Goal: Task Accomplishment & Management: Manage account settings

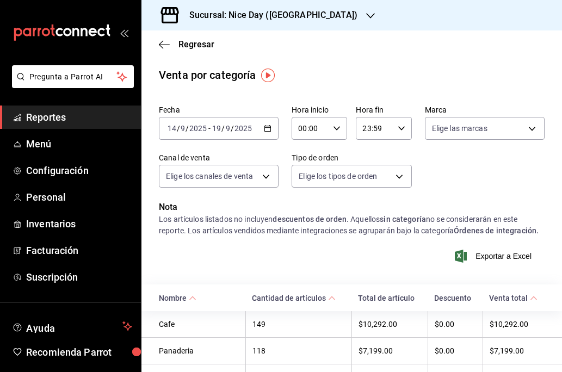
click at [284, 17] on h3 "Sucursal: Nice Day ([GEOGRAPHIC_DATA])" at bounding box center [269, 15] width 177 height 13
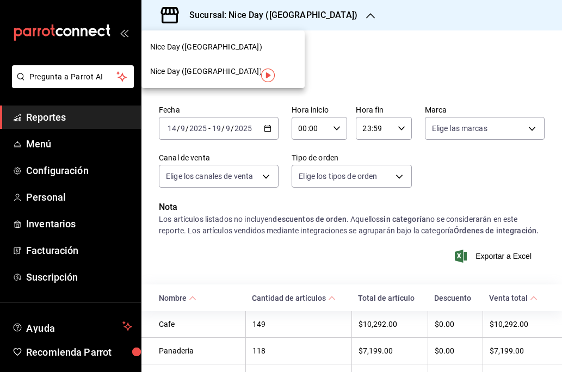
click at [186, 48] on span "Nice Day ([GEOGRAPHIC_DATA])" at bounding box center [206, 46] width 112 height 11
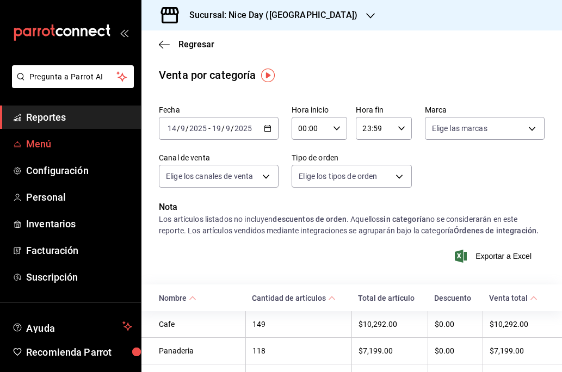
click at [41, 152] on link "Menú" at bounding box center [70, 143] width 141 height 23
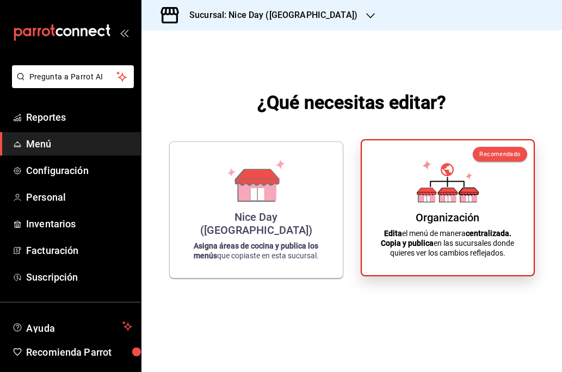
click at [447, 196] on icon at bounding box center [448, 181] width 62 height 42
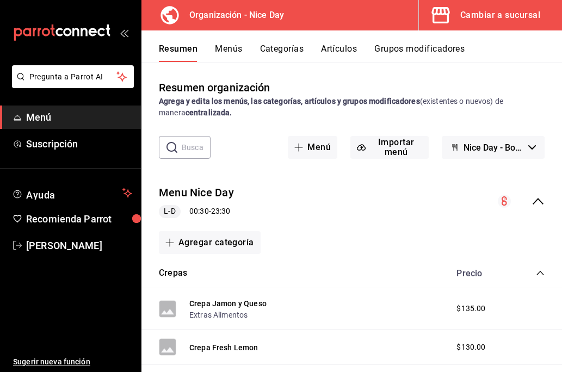
click at [335, 50] on button "Artículos" at bounding box center [339, 53] width 36 height 18
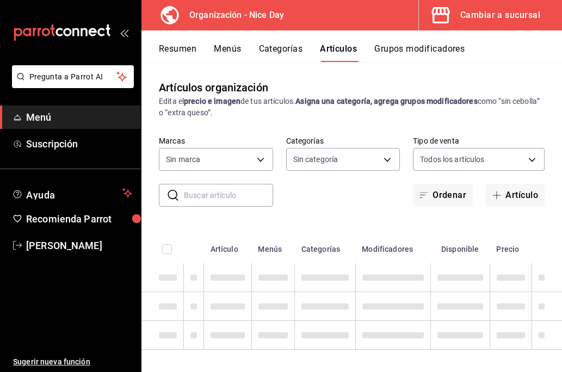
type input "d47212b9-ffe1-43aa-af1b-552604f4b056"
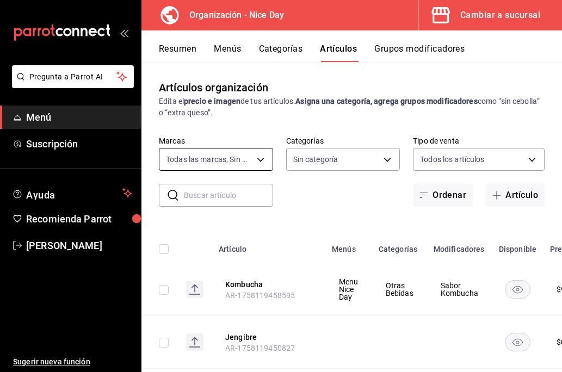
type input "ca520d49-e53a-41ac-8e5d-b44f6ea2ff36,5c83c641-f7ea-4d86-9ae6-eeeb3ef99c77,8c4ec…"
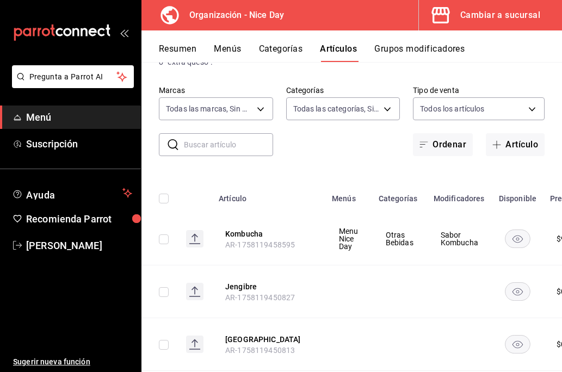
scroll to position [61, 0]
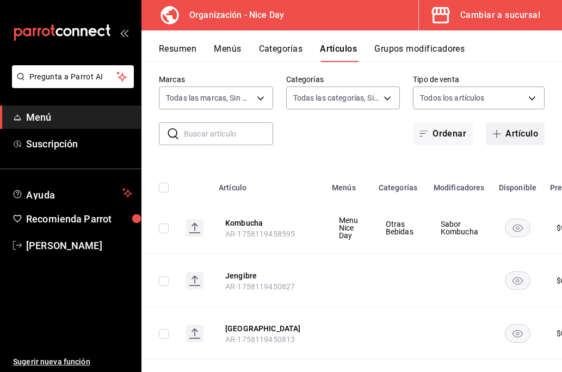
click at [521, 131] on button "Artículo" at bounding box center [515, 133] width 59 height 23
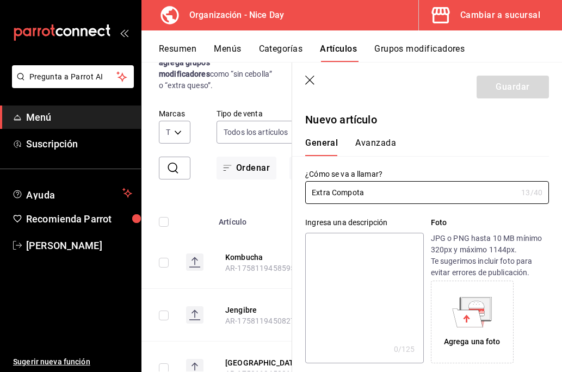
type input "Extra Compota"
click at [351, 276] on textarea at bounding box center [364, 298] width 118 height 131
type textarea "U"
type textarea "x"
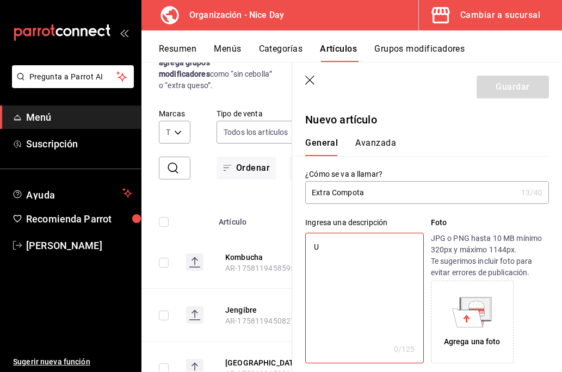
type textarea "Un"
type textarea "x"
type textarea "Un"
type textarea "x"
type textarea "Un e"
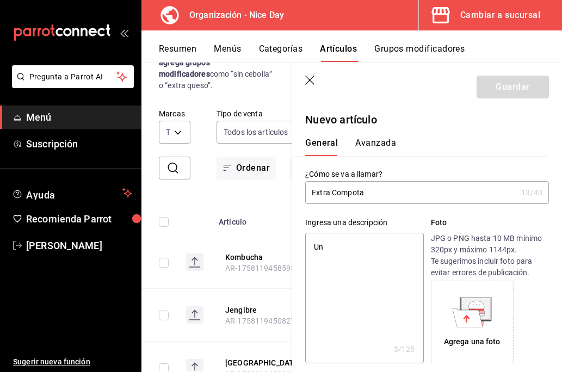
type textarea "x"
type textarea "Un ex"
type textarea "x"
type textarea "Un ext"
type textarea "x"
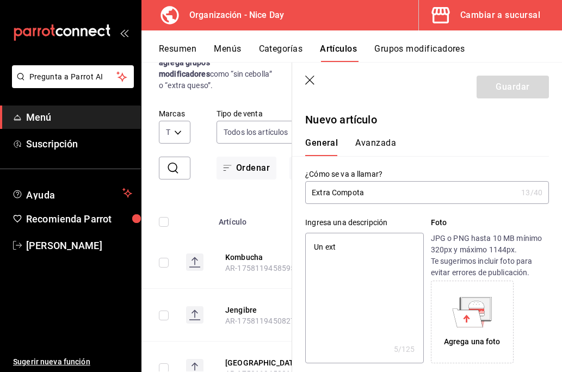
type textarea "Un extr"
type textarea "x"
type textarea "Un extra"
type textarea "x"
type textarea "Un extra"
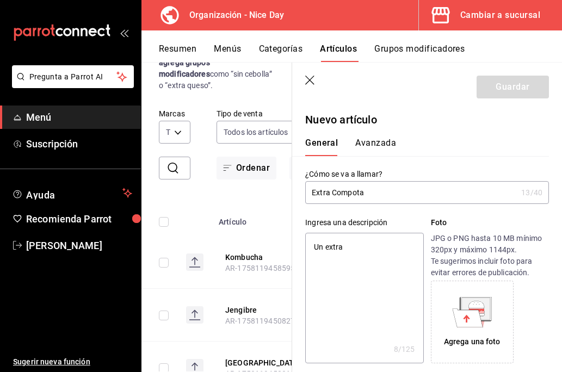
type textarea "x"
type textarea "Un extra d"
type textarea "x"
type textarea "Un extra de"
type textarea "x"
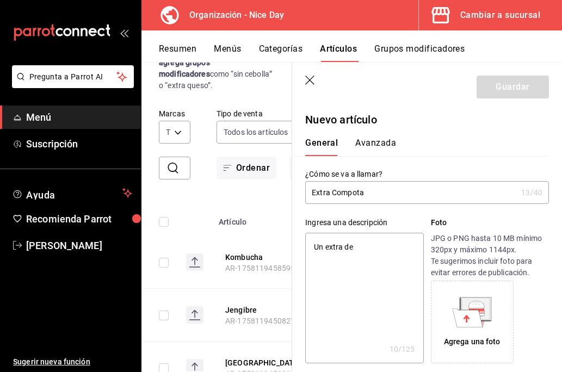
type textarea "Un extra de"
type textarea "x"
type textarea "Un extra de c"
type textarea "x"
type textarea "Un extra de co"
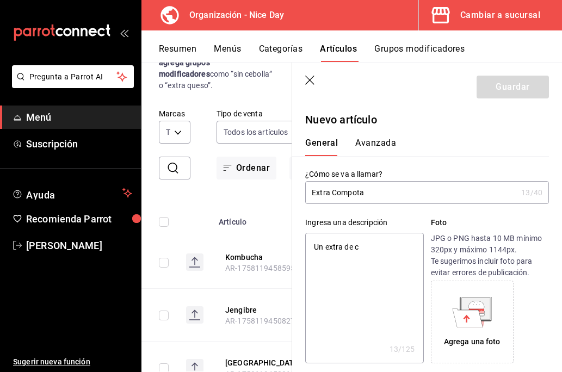
type textarea "x"
type textarea "Un extra de com"
type textarea "x"
type textarea "Un extra de comp"
type textarea "x"
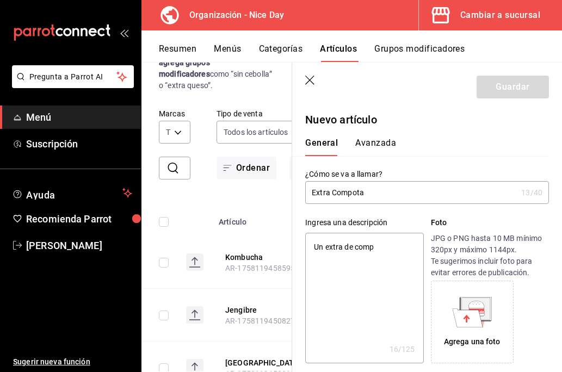
type textarea "Un extra de compo"
type textarea "x"
type textarea "Un extra de compot"
type textarea "x"
type textarea "Un extra de compota"
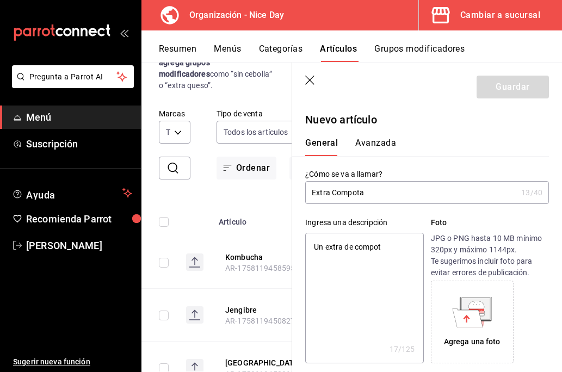
type textarea "x"
type textarea "Un extra de compota"
type textarea "x"
type textarea "Un extra de compota d"
type textarea "x"
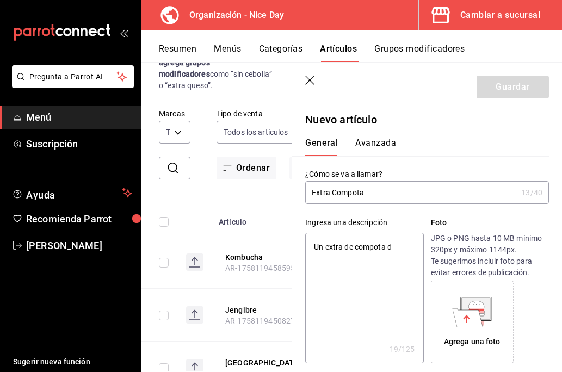
type textarea "Un extra de compota de"
type textarea "x"
type textarea "Un extra de compota de"
type textarea "x"
type textarea "Un extra de compota de f"
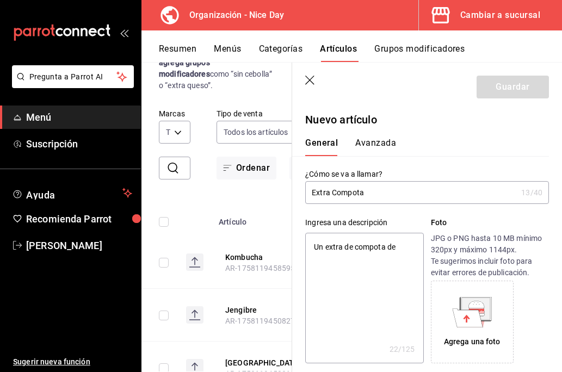
type textarea "x"
type textarea "Un extra de compota de fr"
type textarea "x"
type textarea "Un extra de compota de fru"
type textarea "x"
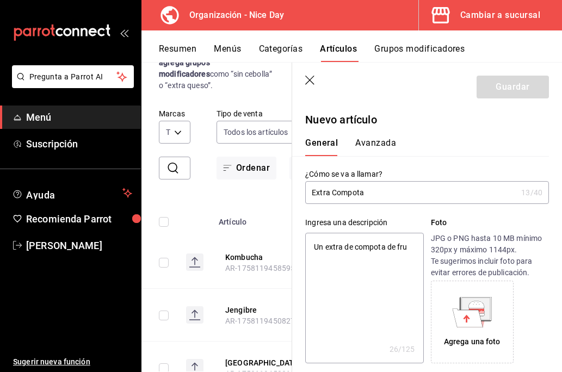
type textarea "Un extra de compota de frut"
type textarea "x"
type textarea "Un extra de compota de fruto"
type textarea "x"
type textarea "Un extra de compota de frutos"
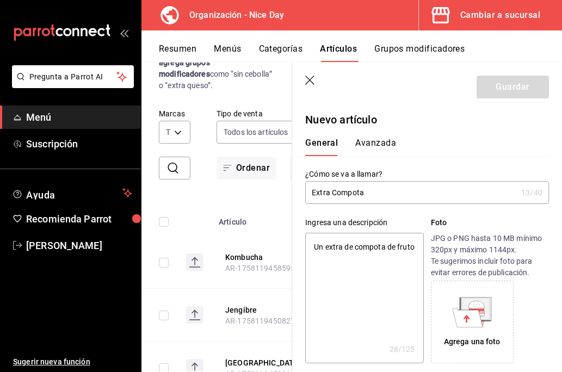
type textarea "x"
type textarea "Un extra de compota de frutos"
type textarea "x"
type textarea "Un extra de compota de frutos r"
type textarea "x"
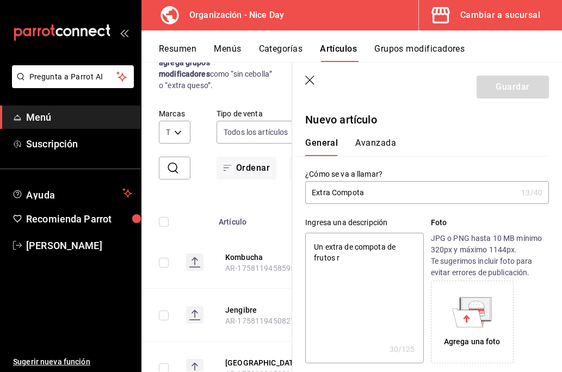
type textarea "Un extra de compota de frutos ro"
type textarea "x"
type textarea "Un extra de compota de frutos roj"
type textarea "x"
type textarea "Un extra de compota de frutos rojo"
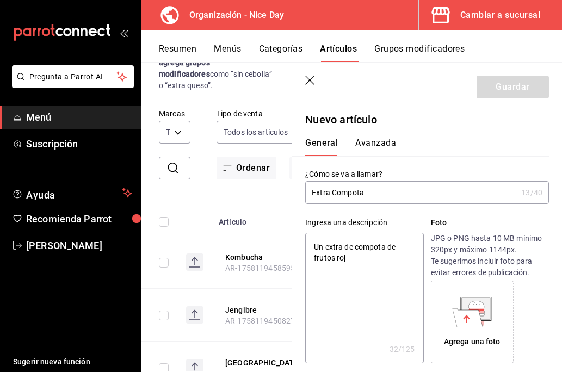
type textarea "x"
type textarea "Un extra de compota de frutos rojos"
type textarea "x"
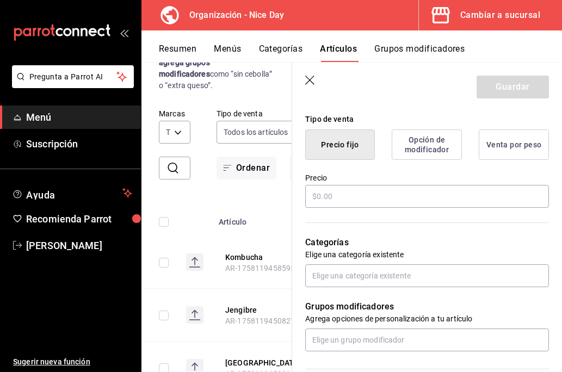
scroll to position [261, 0]
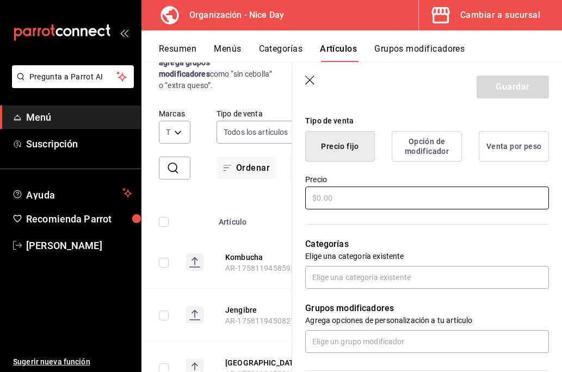
type textarea "Un extra de compota de frutos rojos"
click at [349, 199] on input "text" at bounding box center [427, 198] width 244 height 23
type textarea "x"
type input "$2.00"
type textarea "x"
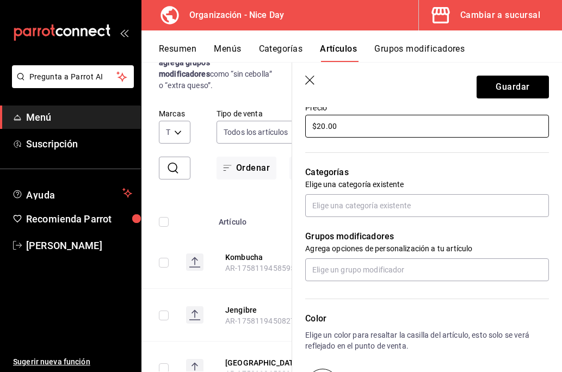
scroll to position [375, 0]
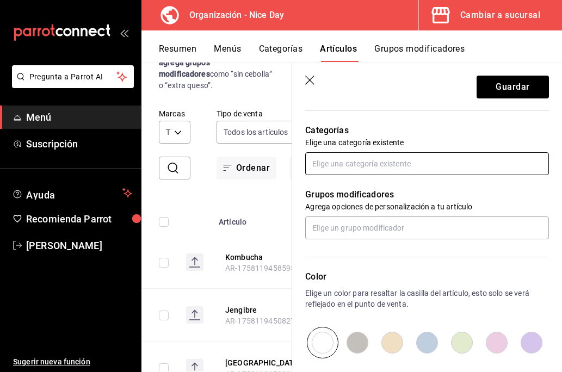
type input "$20.00"
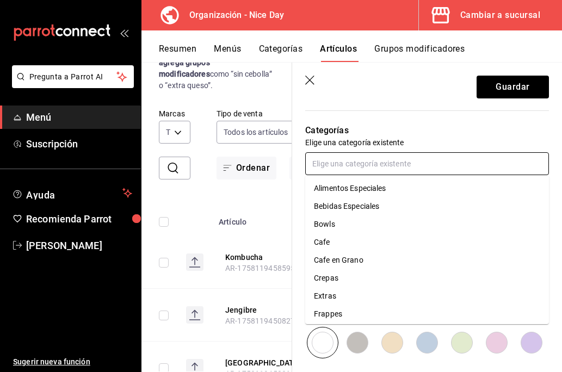
click at [347, 175] on input "text" at bounding box center [427, 163] width 244 height 23
click at [323, 289] on li "Extras" at bounding box center [427, 296] width 244 height 18
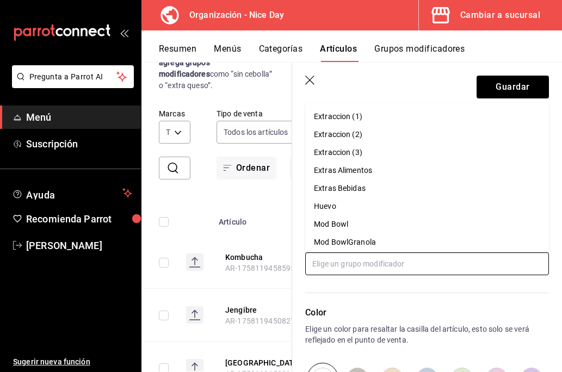
click at [341, 274] on input "text" at bounding box center [427, 263] width 244 height 23
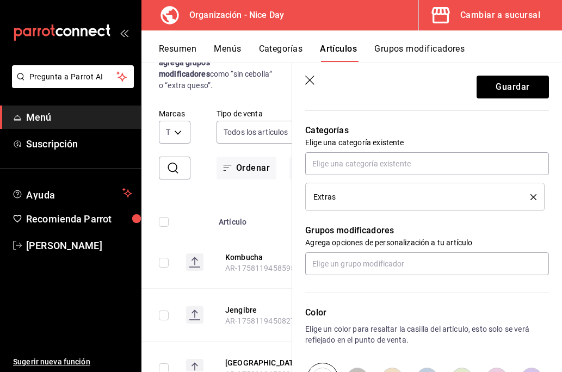
click at [425, 318] on p "Color" at bounding box center [427, 312] width 244 height 13
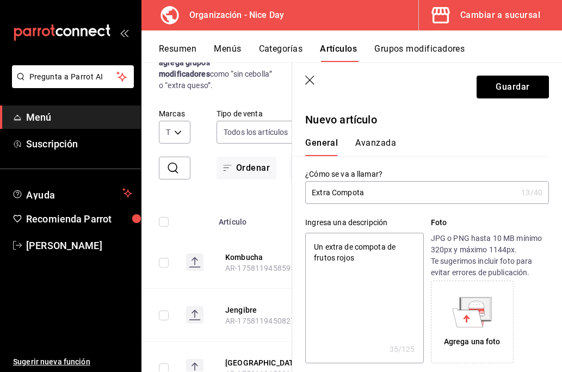
scroll to position [0, 0]
click at [507, 87] on button "Guardar" at bounding box center [513, 87] width 72 height 23
type textarea "x"
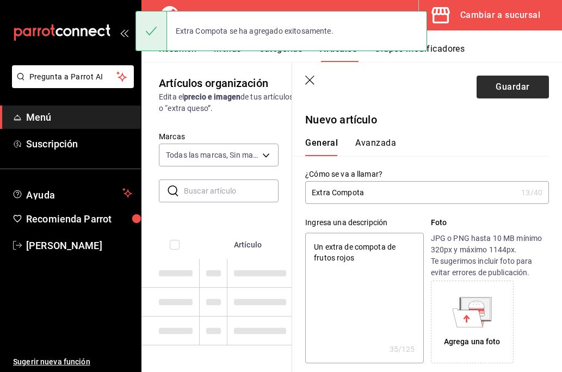
scroll to position [4, 0]
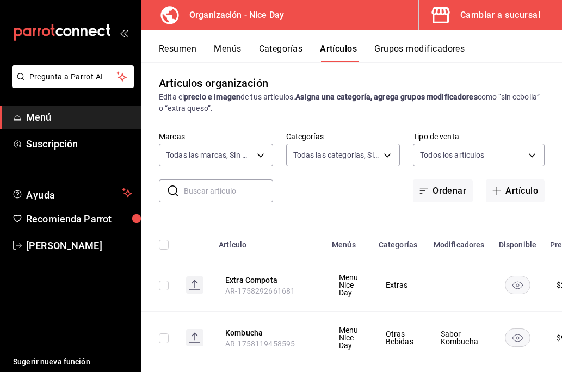
click at [455, 249] on th "Modificadores" at bounding box center [459, 241] width 65 height 35
click at [241, 280] on button "Extra Compota" at bounding box center [268, 280] width 87 height 11
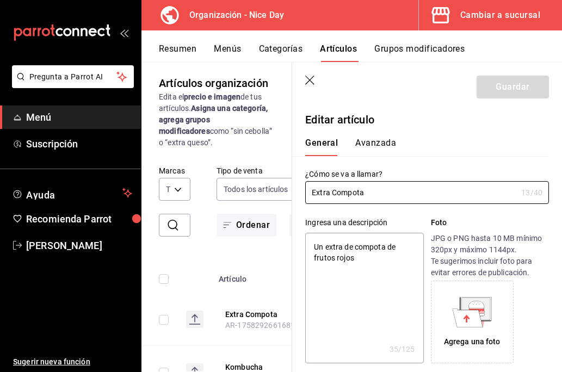
type textarea "x"
type input "$20.00"
click at [368, 140] on button "Avanzada" at bounding box center [375, 147] width 41 height 18
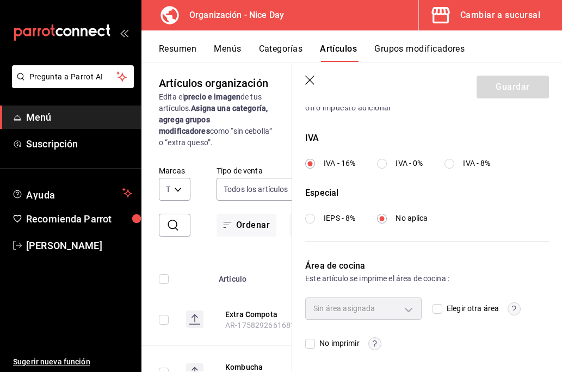
scroll to position [396, 0]
click at [434, 308] on input "Elegir otra área" at bounding box center [438, 310] width 10 height 10
checkbox input "true"
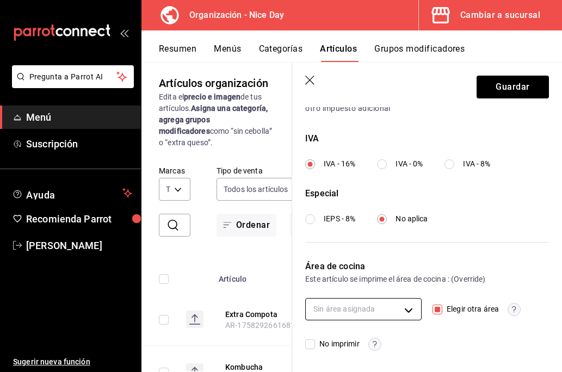
click at [410, 311] on body "Pregunta a Parrot AI Menú Suscripción Ayuda Recomienda Parrot [PERSON_NAME] Sug…" at bounding box center [281, 186] width 562 height 372
click at [363, 338] on li "Cocina" at bounding box center [363, 345] width 115 height 22
type input "79bd996f-92dd-44d6-abff-107c8e3d4cd2"
checkbox input "true"
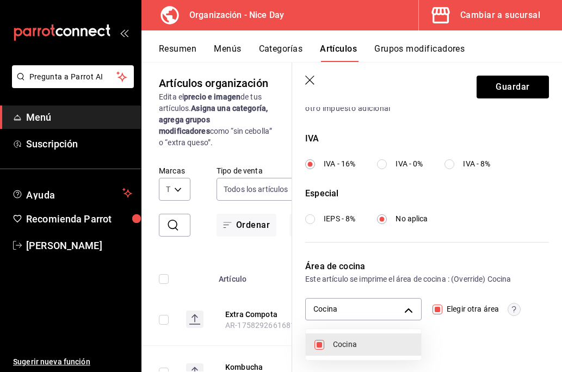
click at [502, 90] on div at bounding box center [281, 186] width 562 height 372
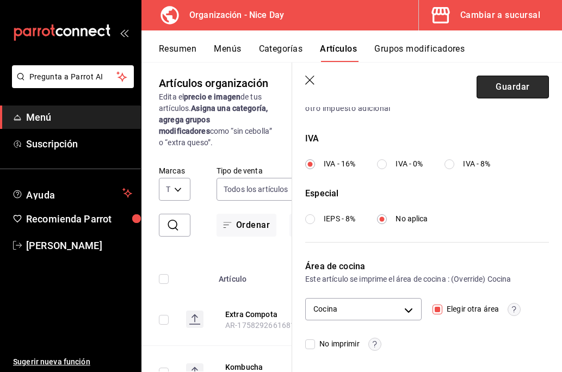
click at [510, 88] on button "Guardar" at bounding box center [513, 87] width 72 height 23
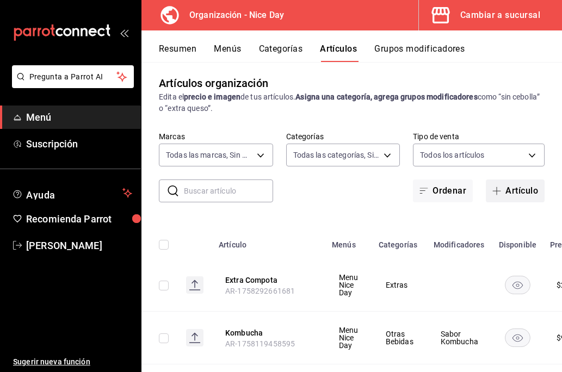
click at [521, 188] on button "Artículo" at bounding box center [515, 191] width 59 height 23
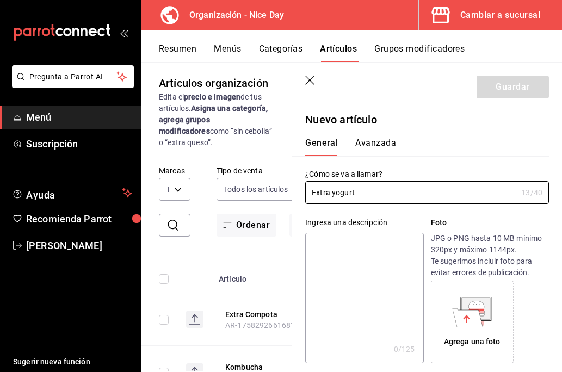
type input "Extra yogurt"
click at [338, 258] on textarea at bounding box center [364, 298] width 118 height 131
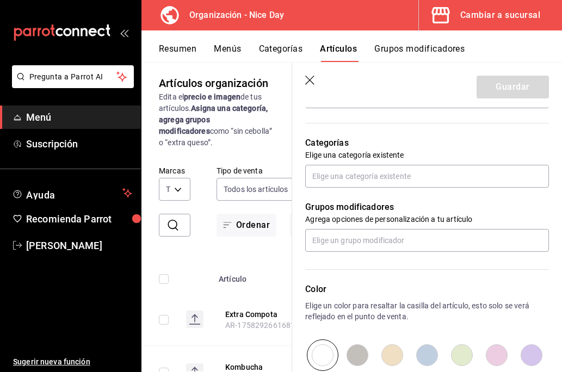
scroll to position [319, 0]
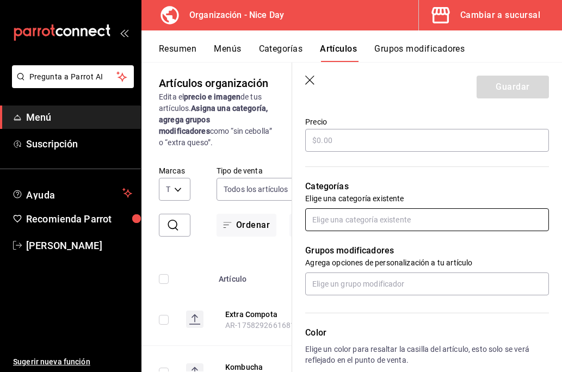
click at [335, 221] on input "text" at bounding box center [427, 219] width 244 height 23
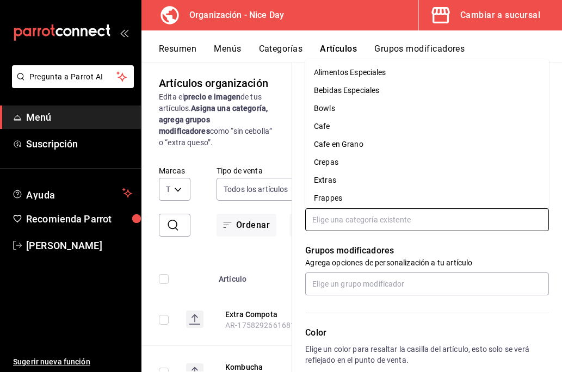
click at [326, 176] on li "Extras" at bounding box center [427, 180] width 244 height 18
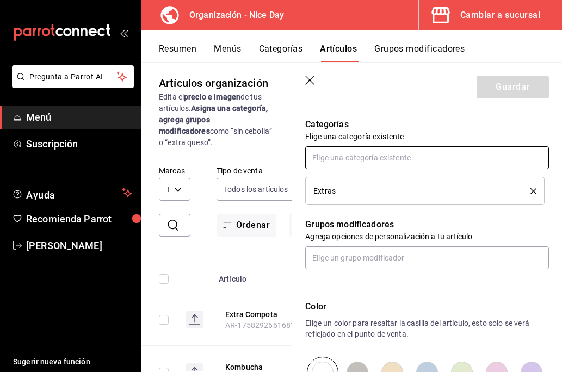
scroll to position [411, 0]
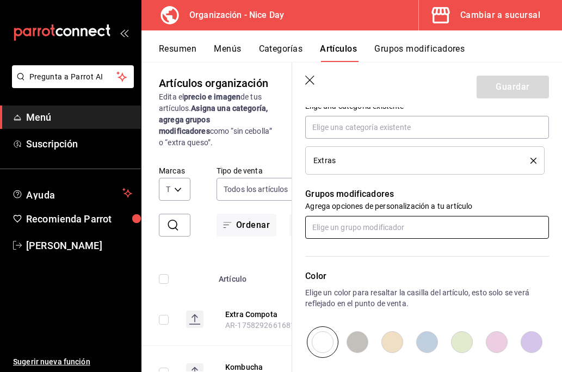
click at [365, 229] on input "text" at bounding box center [427, 227] width 244 height 23
click at [375, 273] on p "Color" at bounding box center [427, 276] width 244 height 13
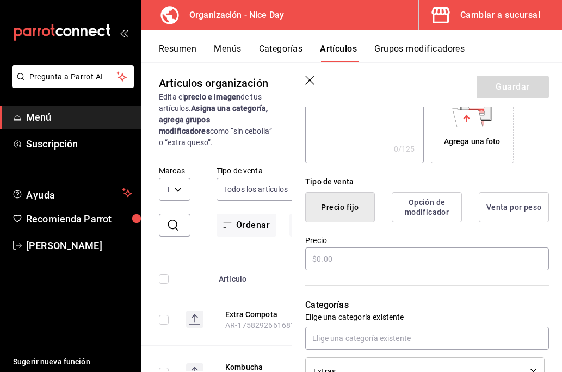
scroll to position [218, 0]
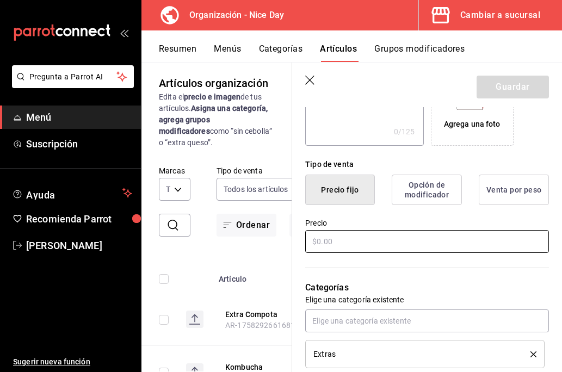
click at [337, 246] on input "text" at bounding box center [427, 241] width 244 height 23
type input "$2.00"
type input "$3.00"
type input "$40.00"
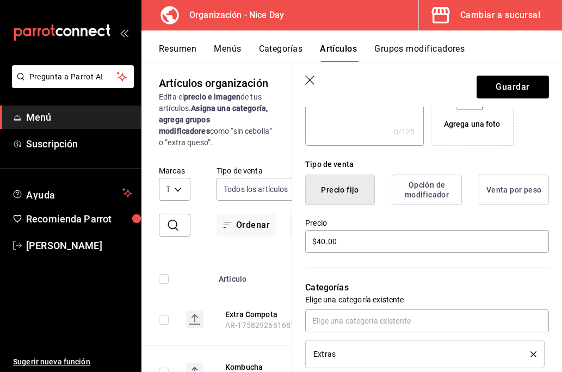
click at [417, 268] on hr at bounding box center [427, 268] width 244 height 1
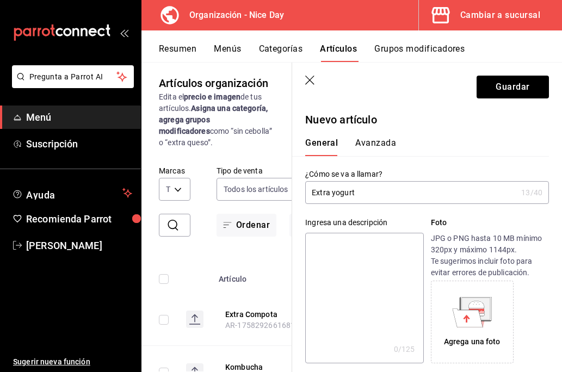
scroll to position [0, 0]
click at [370, 139] on button "Avanzada" at bounding box center [375, 147] width 41 height 18
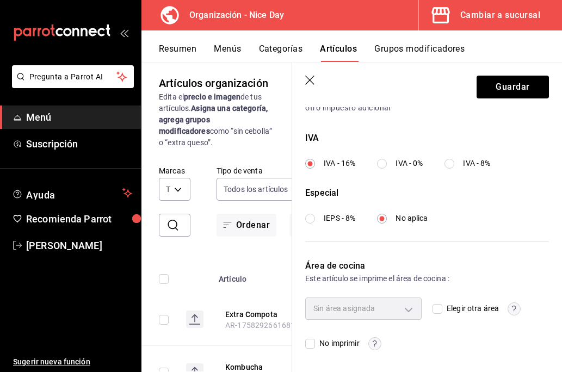
scroll to position [396, 0]
click at [437, 305] on input "Elegir otra área" at bounding box center [438, 310] width 10 height 10
checkbox input "true"
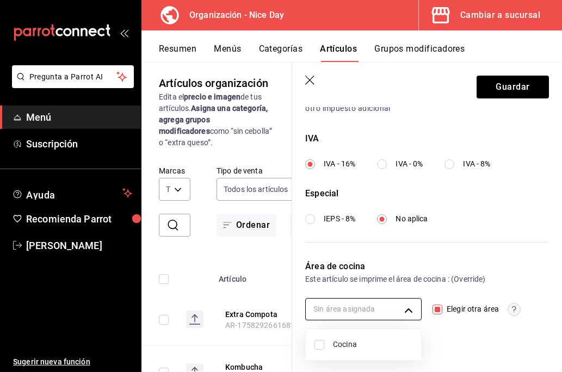
click at [410, 306] on body "Pregunta a Parrot AI Menú Suscripción Ayuda Recomienda Parrot [PERSON_NAME] Sug…" at bounding box center [281, 186] width 562 height 372
click at [339, 342] on span "Cocina" at bounding box center [372, 344] width 79 height 11
type input "79bd996f-92dd-44d6-abff-107c8e3d4cd2"
checkbox input "true"
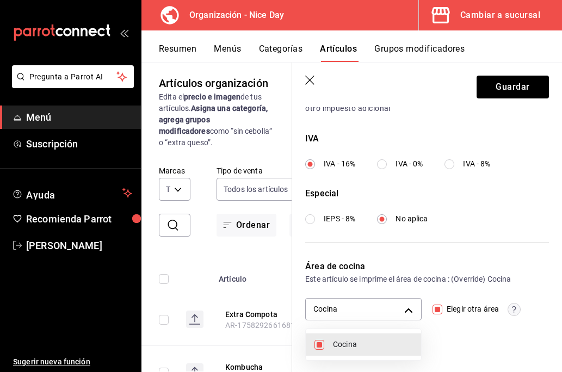
click at [510, 97] on div at bounding box center [281, 186] width 562 height 372
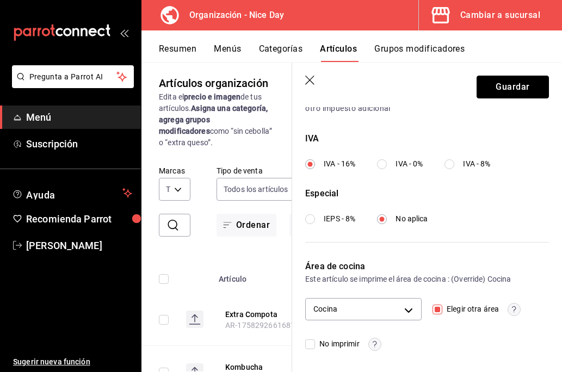
click at [510, 97] on button "Guardar" at bounding box center [513, 87] width 72 height 23
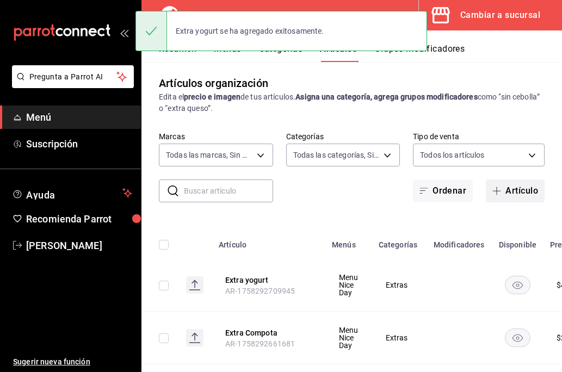
click at [523, 192] on button "Artículo" at bounding box center [515, 191] width 59 height 23
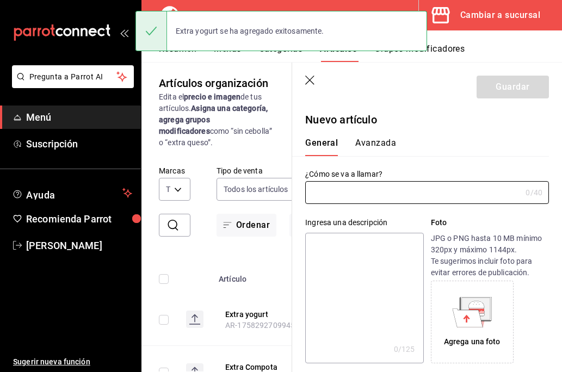
type input "AR-1758292740803"
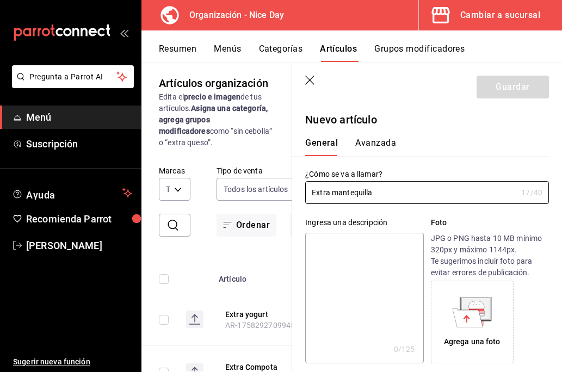
type input "Extra mantequilla"
click at [353, 280] on textarea at bounding box center [364, 298] width 118 height 131
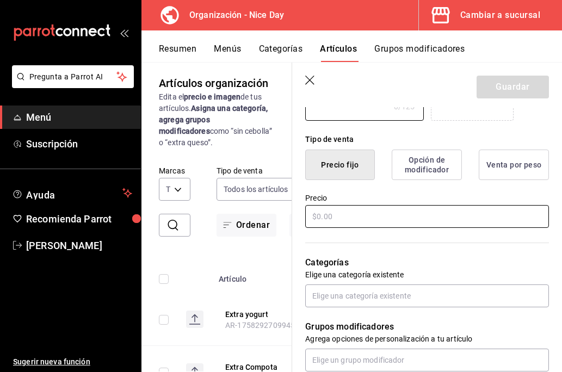
scroll to position [239, 0]
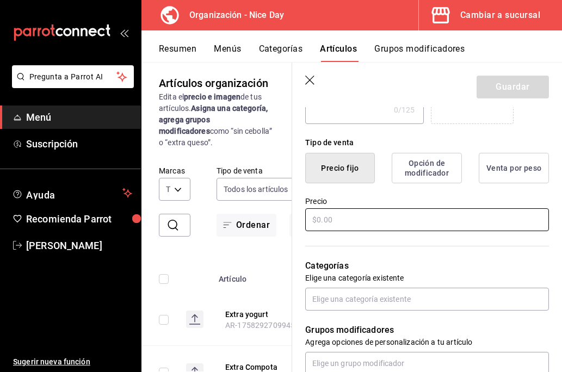
click at [312, 220] on input "text" at bounding box center [427, 219] width 244 height 23
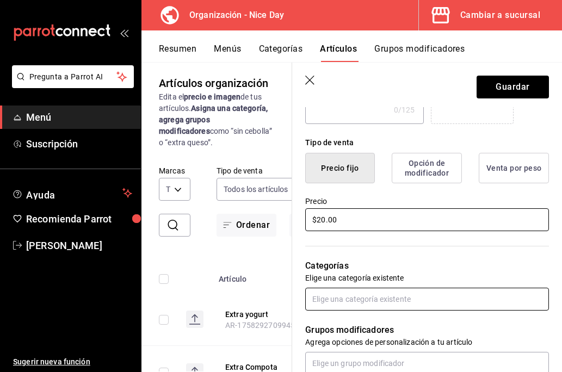
type input "$20.00"
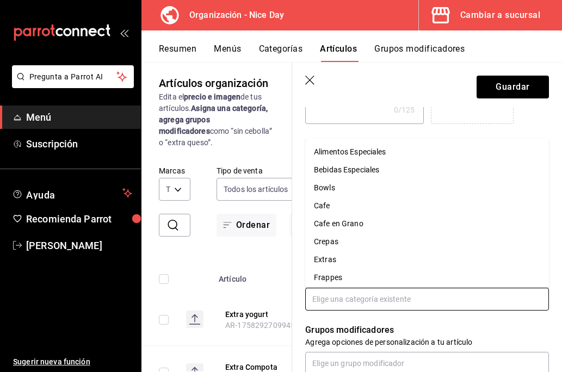
click at [368, 300] on input "text" at bounding box center [427, 299] width 244 height 23
click at [332, 255] on li "Extras" at bounding box center [427, 260] width 244 height 18
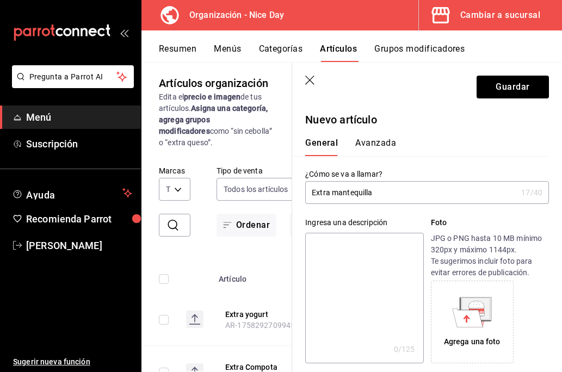
scroll to position [0, 0]
click at [367, 147] on button "Avanzada" at bounding box center [375, 147] width 41 height 18
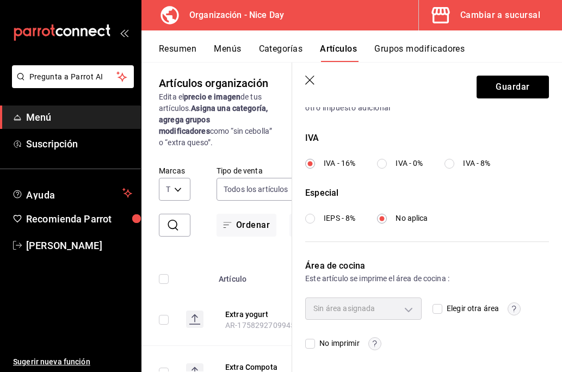
scroll to position [396, 0]
click at [436, 305] on input "Elegir otra área" at bounding box center [438, 310] width 10 height 10
checkbox input "true"
click at [411, 305] on body "Pregunta a Parrot AI Menú Suscripción Ayuda Recomienda Parrot [PERSON_NAME] Sug…" at bounding box center [281, 186] width 562 height 372
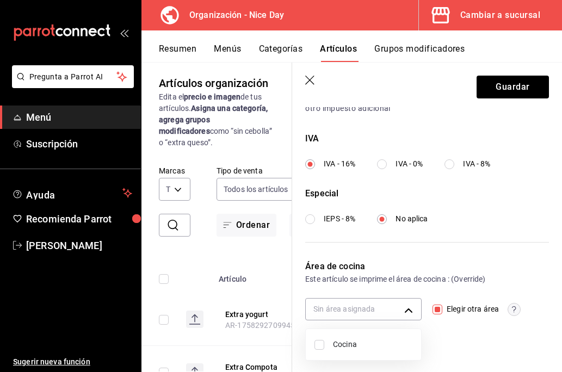
click at [360, 338] on li "Cocina" at bounding box center [363, 345] width 115 height 22
type input "79bd996f-92dd-44d6-abff-107c8e3d4cd2"
checkbox input "true"
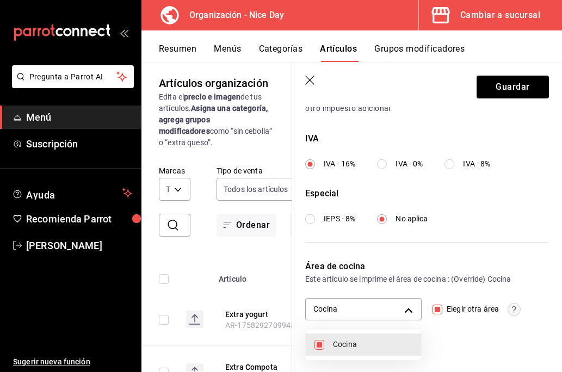
click at [507, 91] on div at bounding box center [281, 186] width 562 height 372
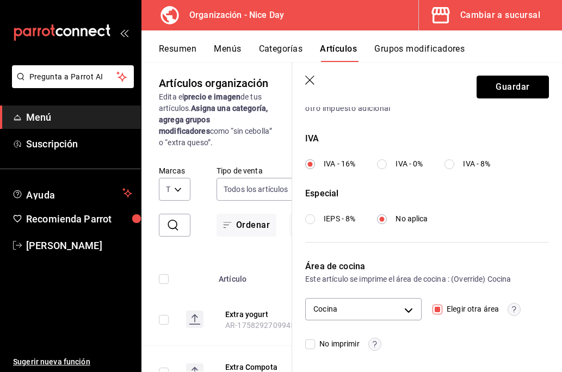
click at [507, 91] on button "Guardar" at bounding box center [513, 87] width 72 height 23
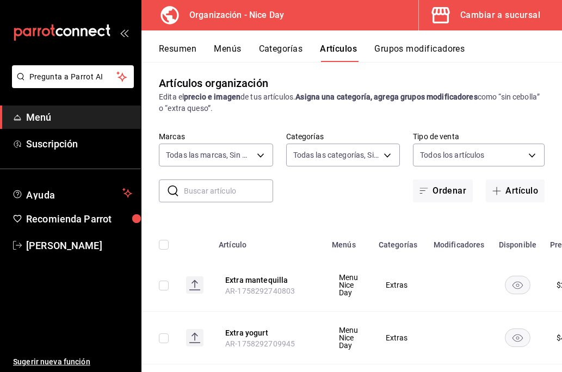
click at [217, 54] on div "Extra mantequilla se ha agregado exitosamente." at bounding box center [281, 31] width 292 height 47
click at [227, 50] on button "Menús" at bounding box center [227, 53] width 27 height 18
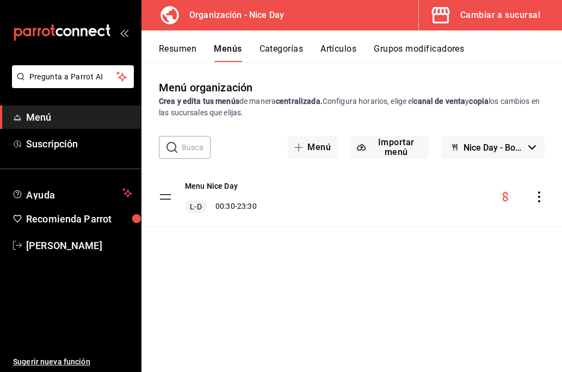
click at [538, 193] on icon "actions" at bounding box center [539, 197] width 11 height 11
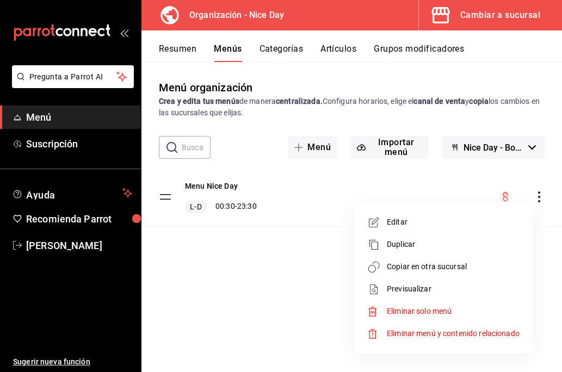
click at [406, 270] on span "Copiar en otra sucursal" at bounding box center [453, 266] width 133 height 11
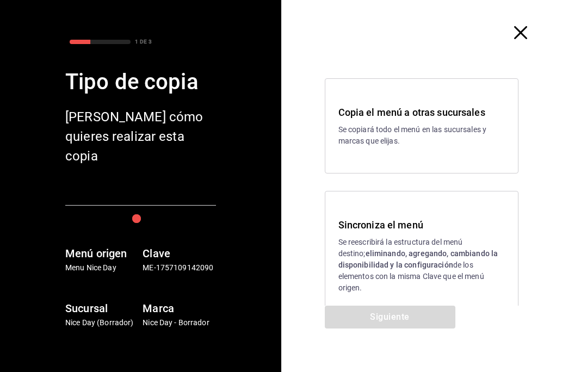
click at [380, 155] on div "Copia el menú a otras sucursales Se copiará todo el menú en las sucursales y ma…" at bounding box center [422, 125] width 194 height 95
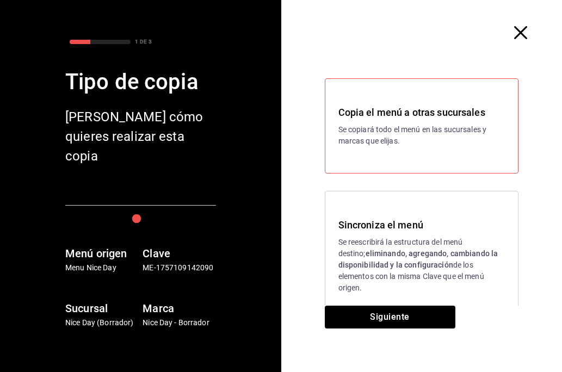
click at [378, 264] on strong "eliminando, agregando, cambiando la disponibilidad y la configuración" at bounding box center [418, 259] width 160 height 20
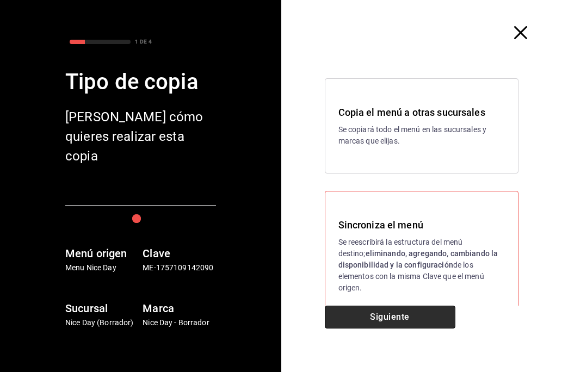
click at [368, 320] on button "Siguiente" at bounding box center [390, 317] width 131 height 23
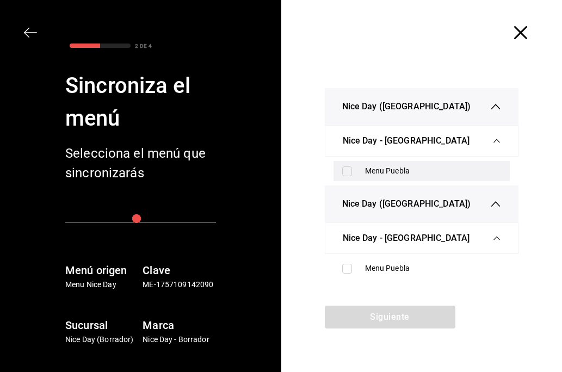
click at [376, 173] on div "Menu Puebla" at bounding box center [433, 170] width 137 height 11
checkbox input "true"
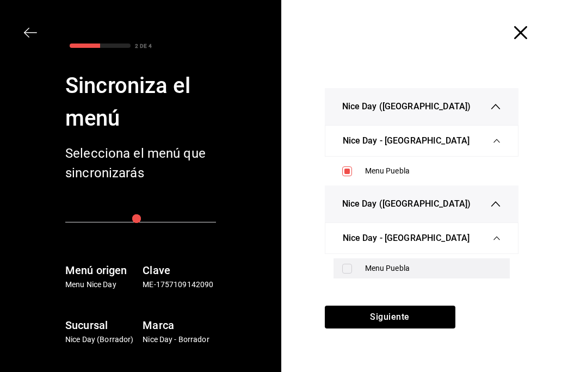
click at [353, 268] on label at bounding box center [349, 269] width 14 height 10
click at [352, 268] on input "checkbox" at bounding box center [347, 269] width 10 height 10
click at [350, 270] on input "checkbox" at bounding box center [347, 269] width 10 height 10
checkbox input "true"
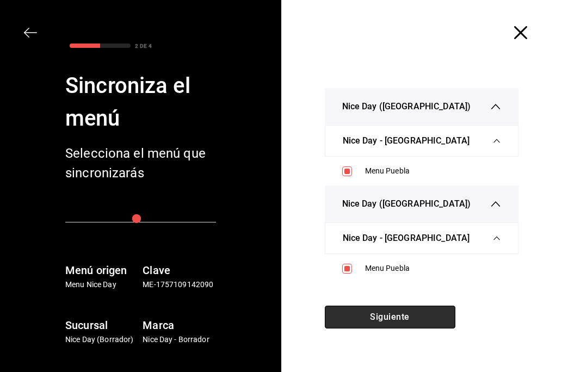
click at [365, 307] on button "Siguiente" at bounding box center [390, 317] width 131 height 23
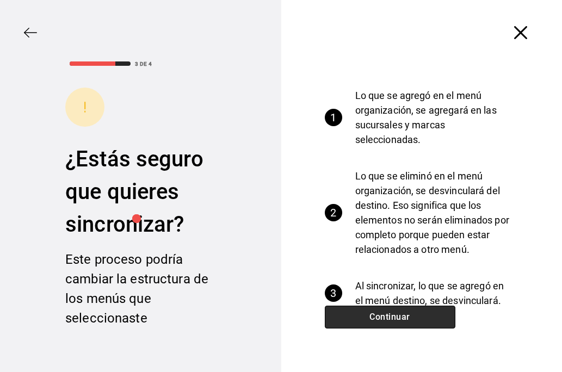
click at [364, 310] on button "Continuar" at bounding box center [390, 317] width 131 height 23
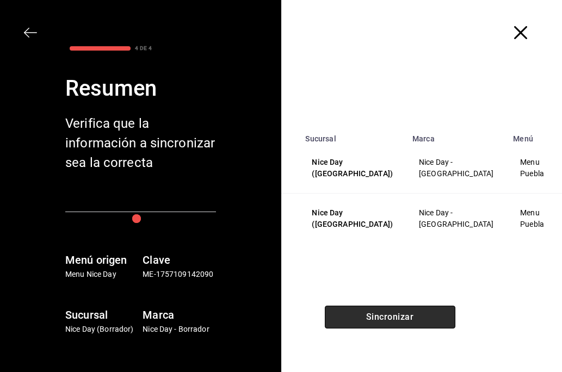
click at [364, 310] on button "Sincronizar" at bounding box center [390, 317] width 131 height 23
